Goal: Check status: Check status

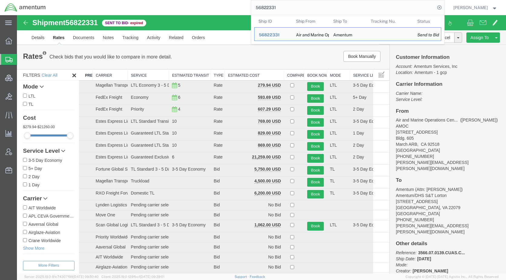
click at [234, 11] on div "56822331 Ship ID Ship From Ship To Tracking Nu. Status Ship ID 56822331 Ship Fr…" at bounding box center [247, 7] width 394 height 15
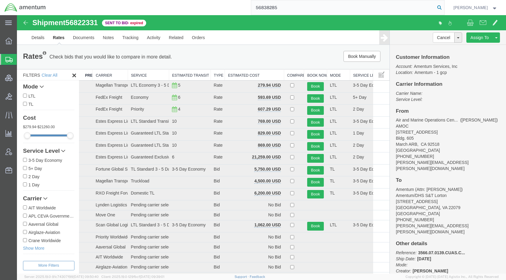
type input "56838285"
click at [444, 7] on icon at bounding box center [439, 7] width 8 height 8
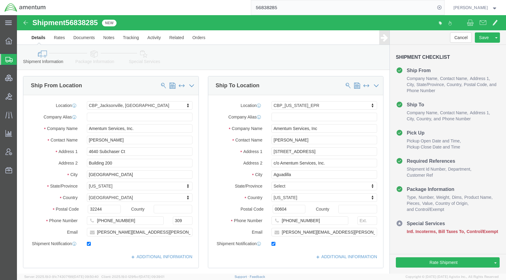
click icon
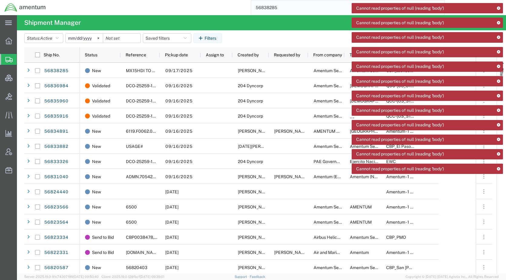
click at [193, 12] on div "56838285" at bounding box center [247, 7] width 394 height 15
click at [497, 7] on icon at bounding box center [498, 7] width 4 height 3
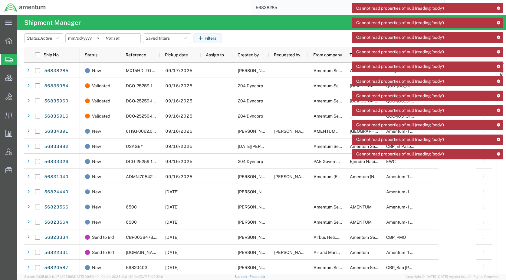
click at [497, 7] on icon at bounding box center [498, 7] width 4 height 3
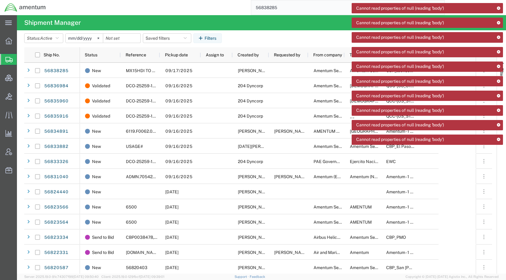
click at [497, 7] on icon at bounding box center [498, 7] width 4 height 3
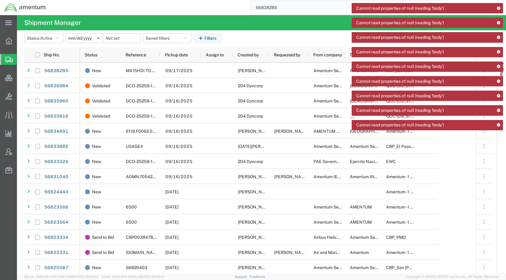
click at [497, 7] on icon at bounding box center [498, 7] width 4 height 3
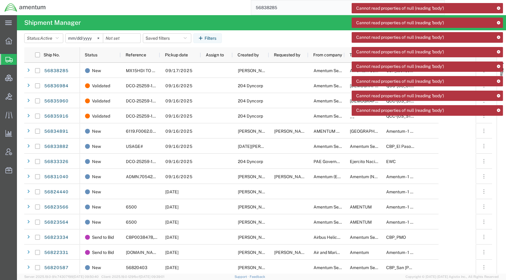
click at [497, 7] on icon at bounding box center [498, 7] width 4 height 3
click at [497, 21] on icon at bounding box center [498, 22] width 4 height 3
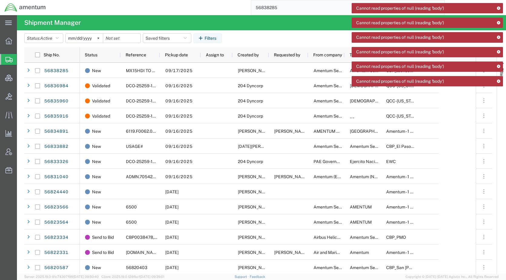
click at [497, 7] on icon at bounding box center [498, 7] width 4 height 3
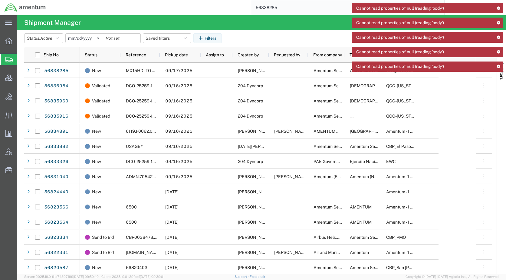
click at [497, 7] on icon at bounding box center [498, 7] width 4 height 3
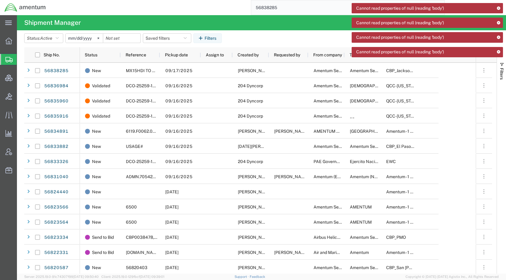
click at [497, 7] on icon at bounding box center [498, 7] width 4 height 3
click at [497, 21] on icon at bounding box center [498, 22] width 4 height 3
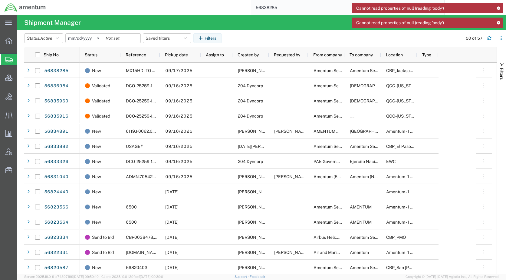
click at [497, 7] on icon at bounding box center [498, 7] width 4 height 3
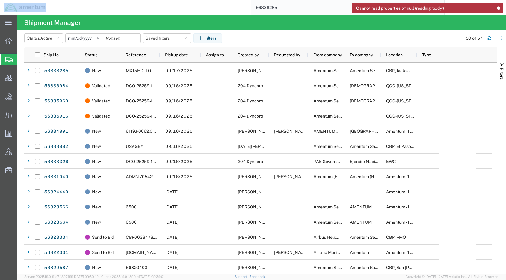
click at [497, 7] on icon at bounding box center [498, 7] width 4 height 3
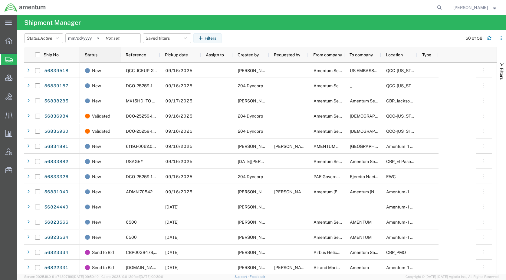
click at [90, 54] on span "Status" at bounding box center [91, 54] width 13 height 5
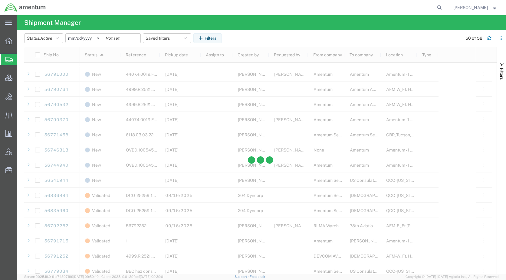
scroll to position [515, 0]
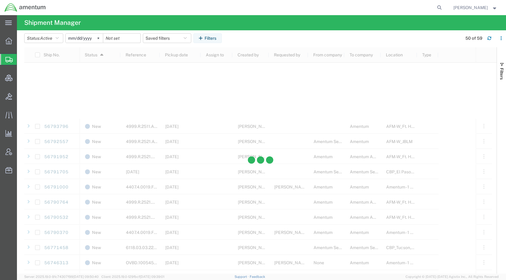
scroll to position [605, 0]
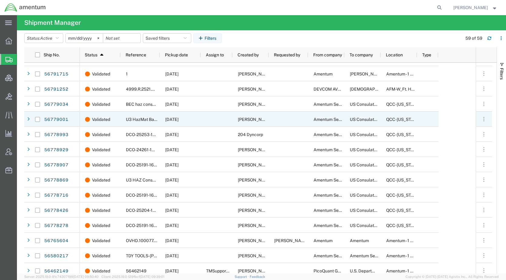
scroll to position [682, 0]
